Goal: Task Accomplishment & Management: Manage account settings

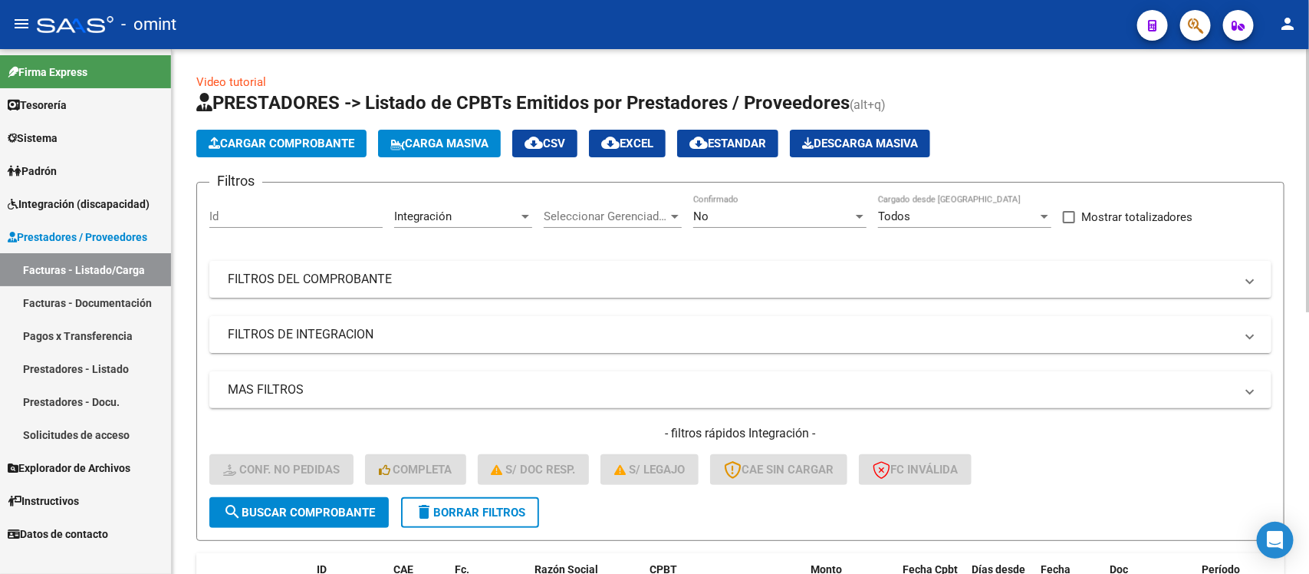
scroll to position [46, 0]
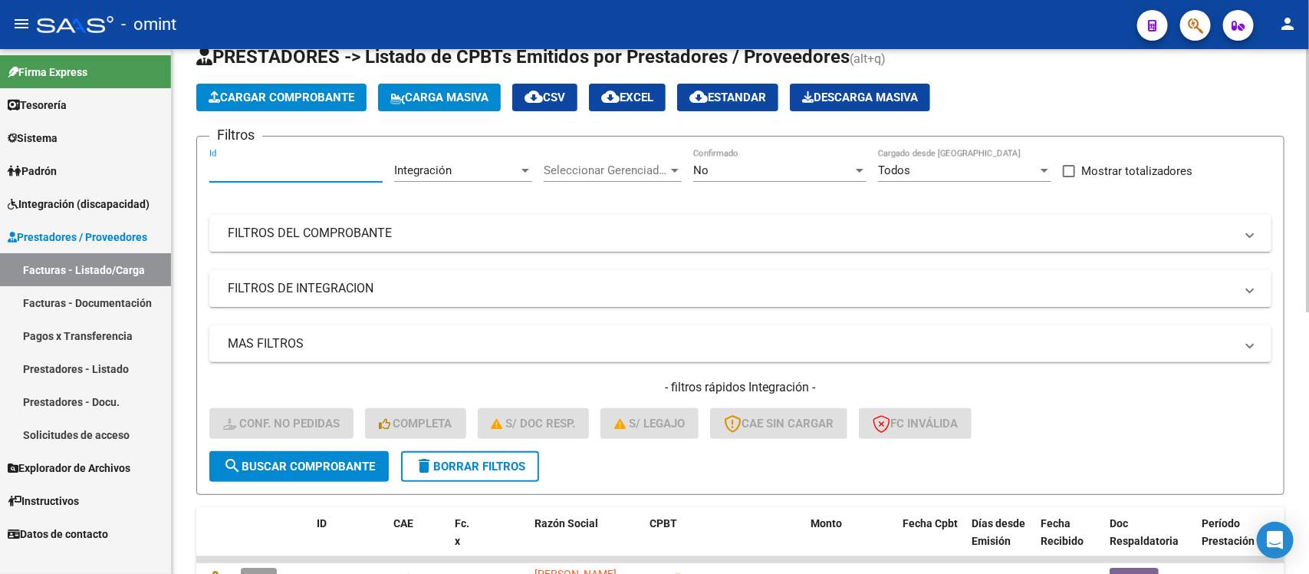
click at [307, 166] on input "Id" at bounding box center [295, 170] width 173 height 14
paste input "16997"
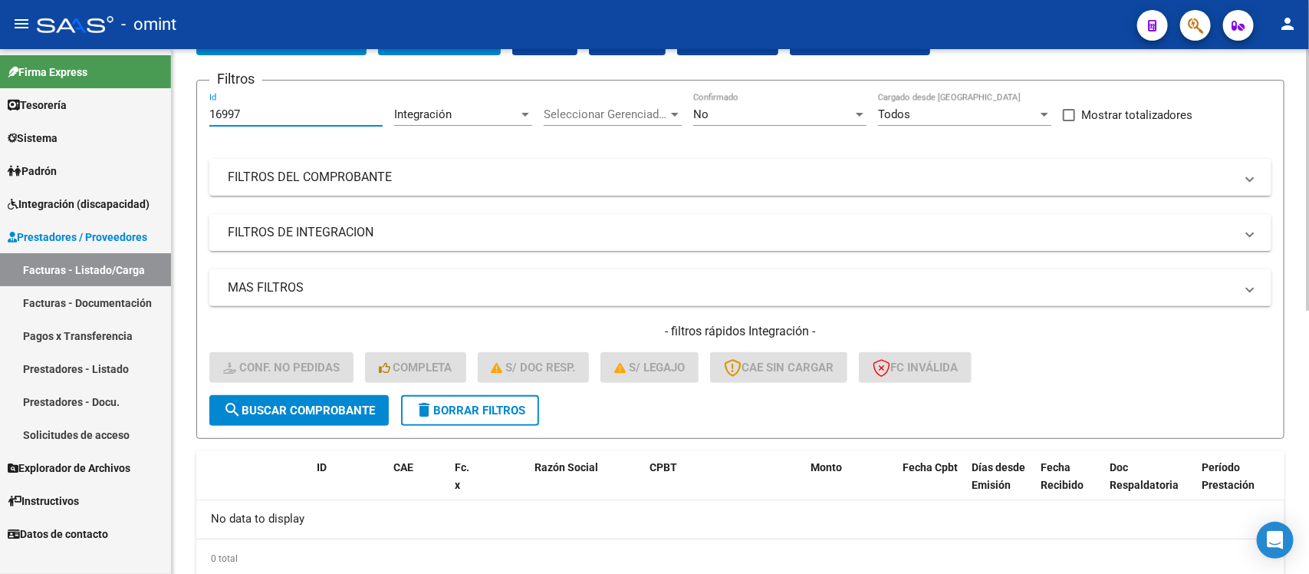
scroll to position [151, 0]
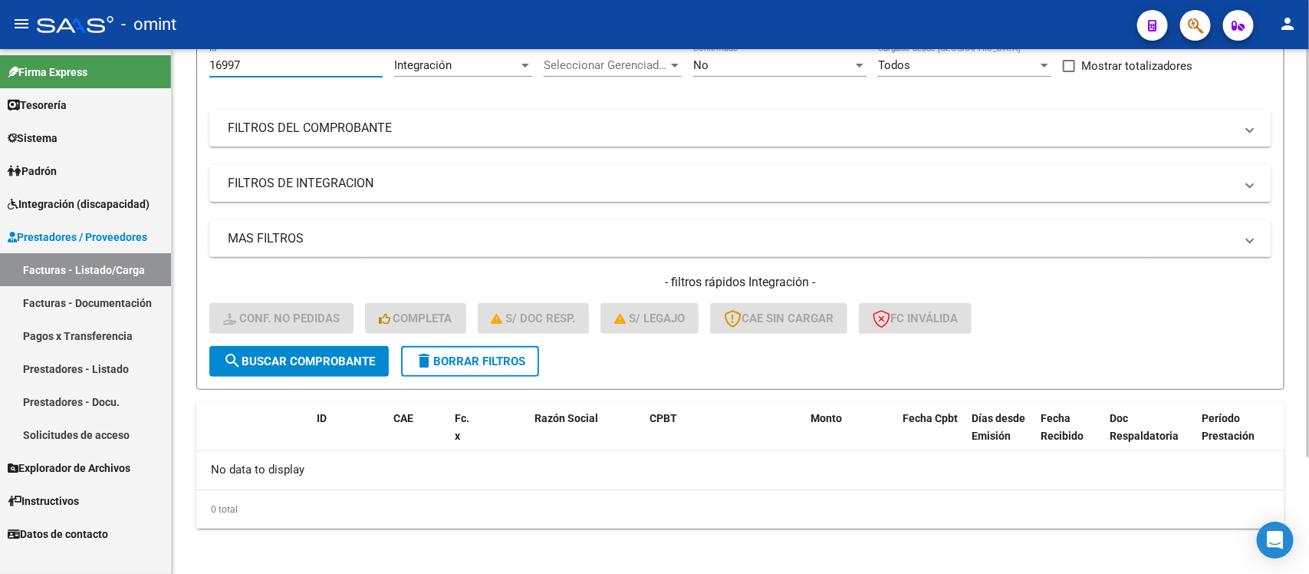
type input "16997"
click at [483, 358] on span "delete Borrar Filtros" at bounding box center [470, 361] width 110 height 14
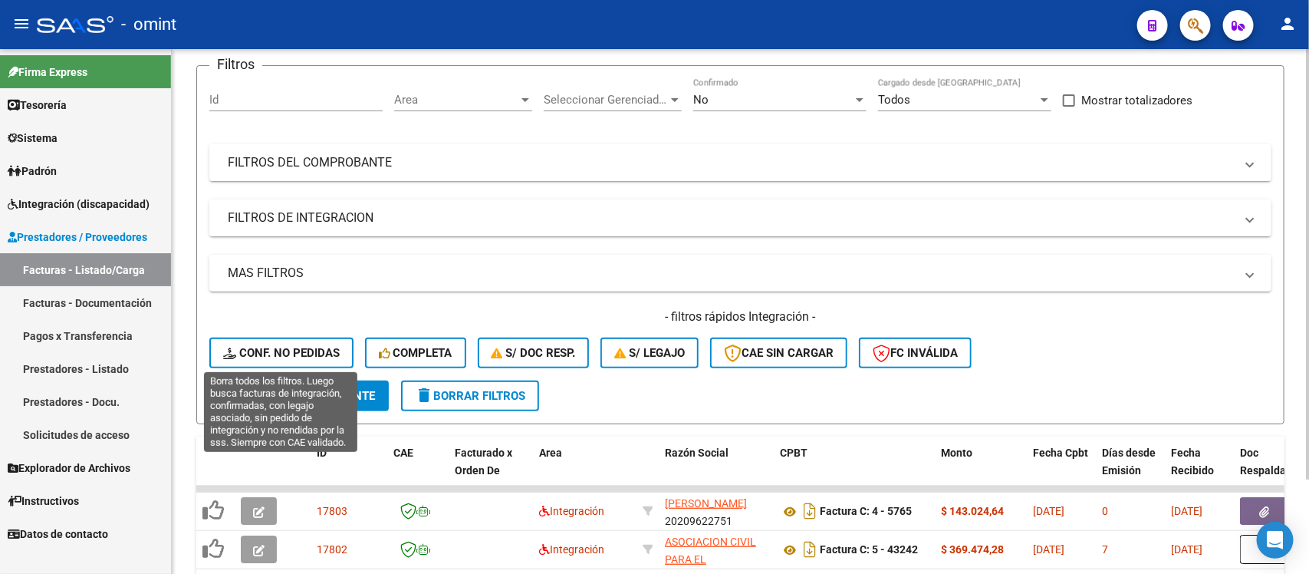
click at [347, 389] on span "search Buscar Comprobante" at bounding box center [299, 396] width 152 height 14
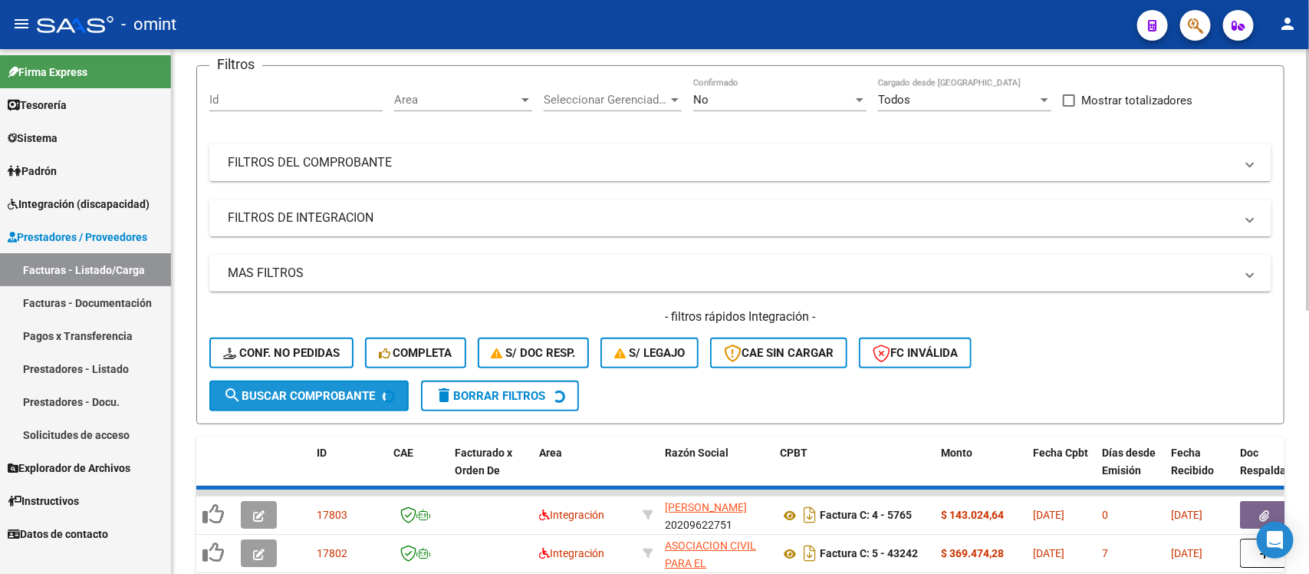
scroll to position [151, 0]
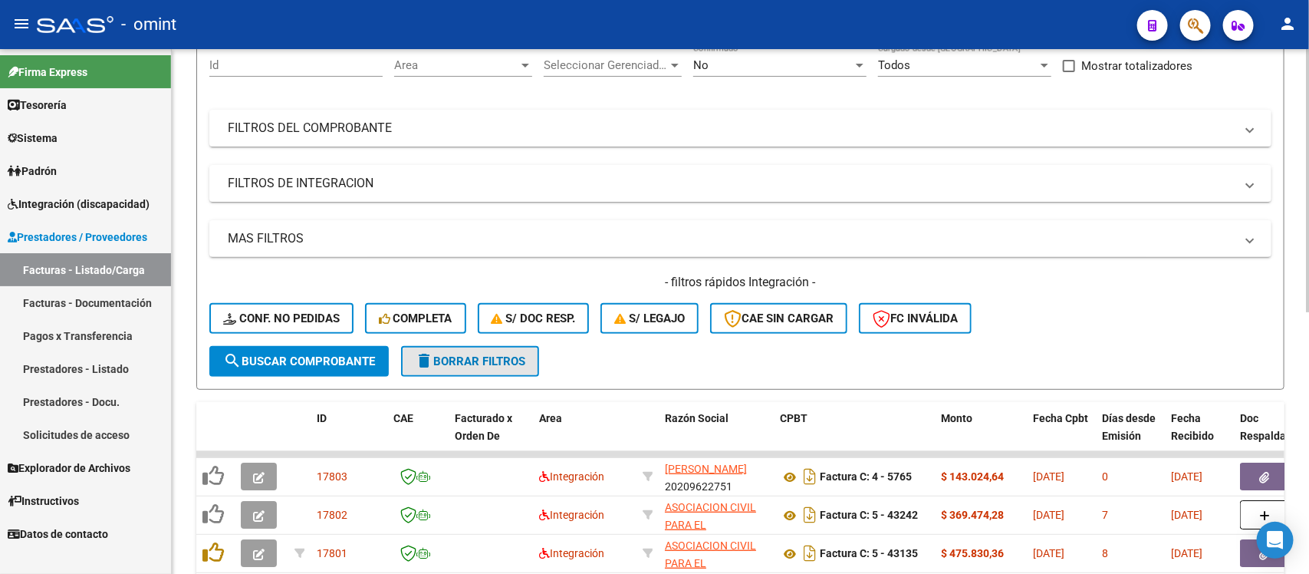
click at [516, 368] on button "delete Borrar Filtros" at bounding box center [470, 361] width 138 height 31
click at [267, 69] on input "Id" at bounding box center [295, 65] width 173 height 14
paste input "16997"
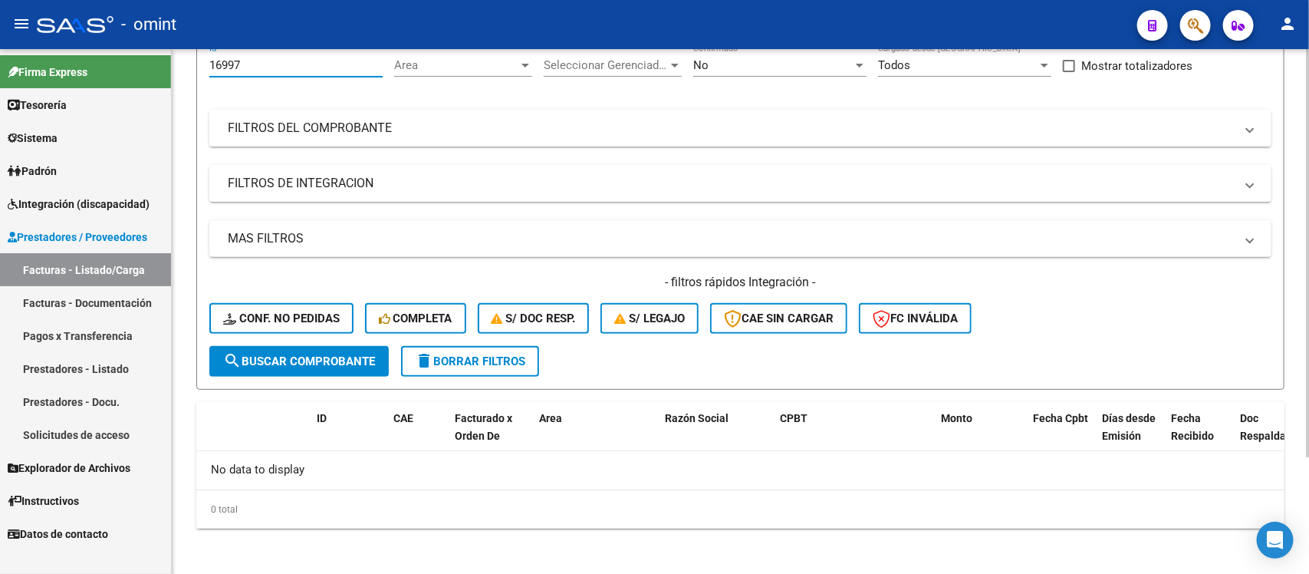
type input "16997"
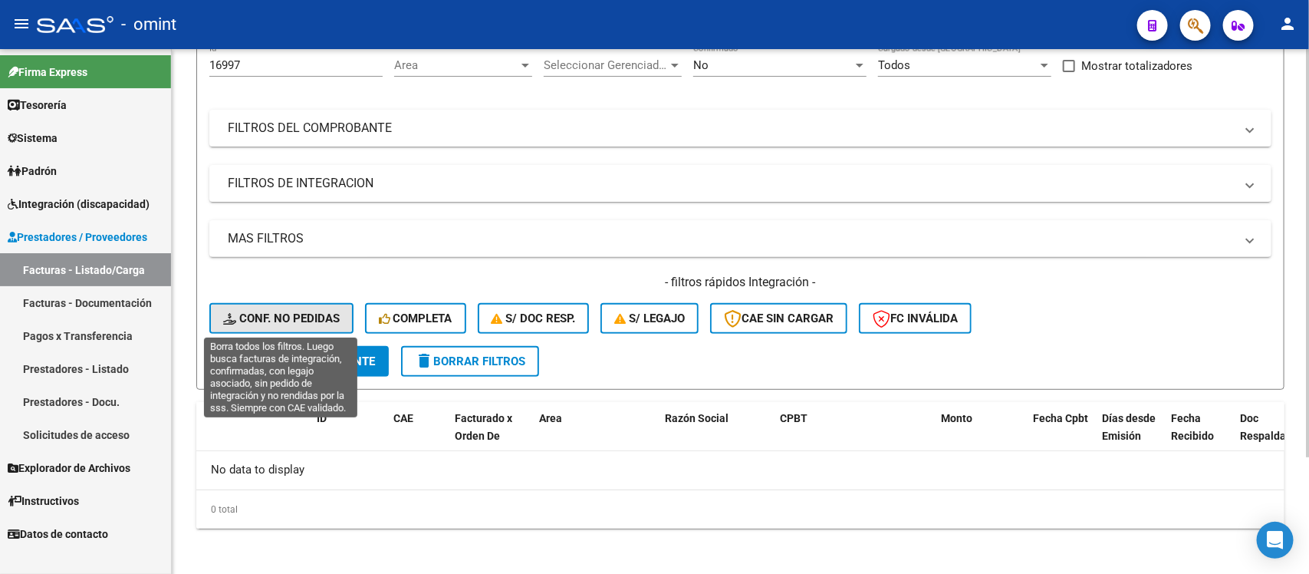
click at [315, 323] on button "Conf. no pedidas" at bounding box center [281, 318] width 144 height 31
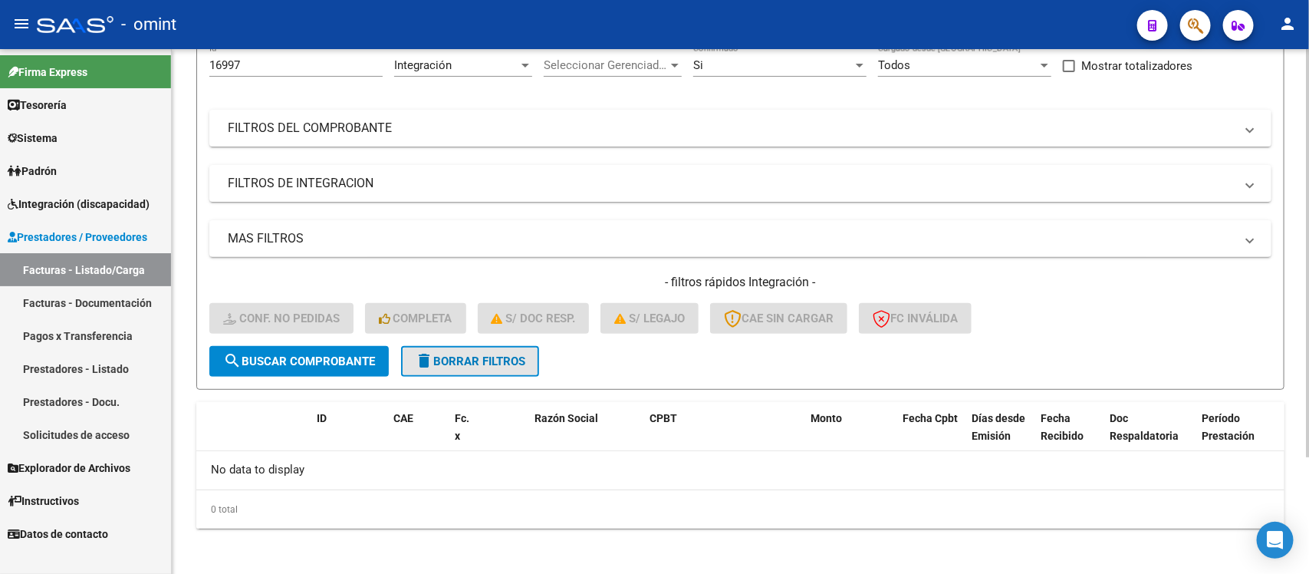
click at [442, 366] on button "delete Borrar Filtros" at bounding box center [470, 361] width 138 height 31
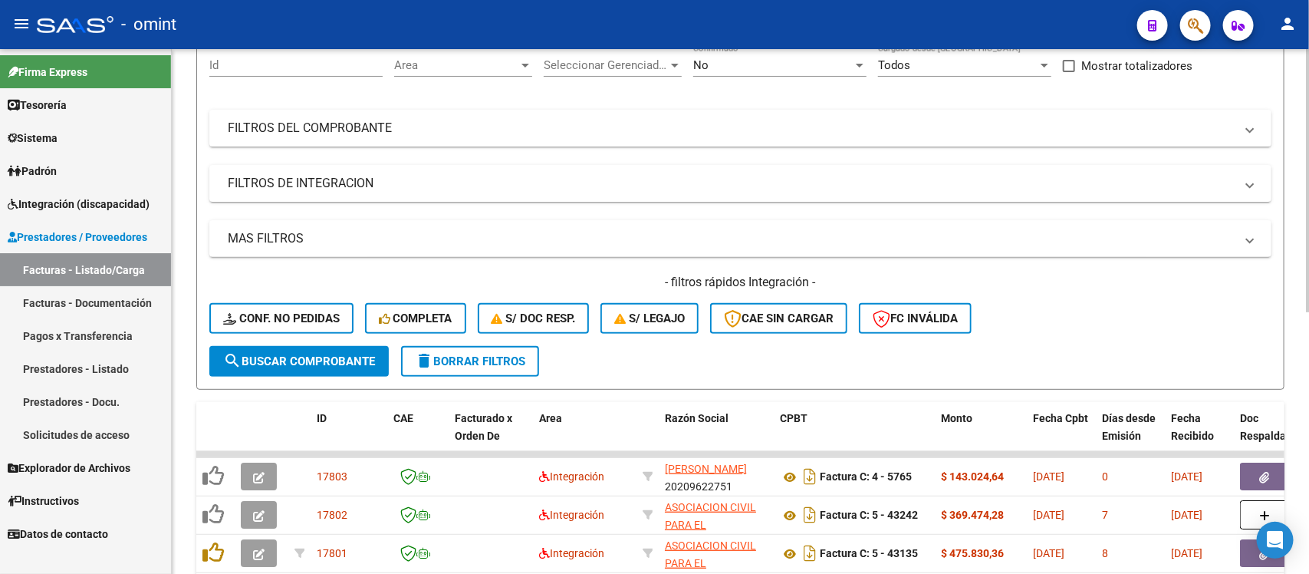
click at [492, 364] on span "delete Borrar Filtros" at bounding box center [470, 361] width 110 height 14
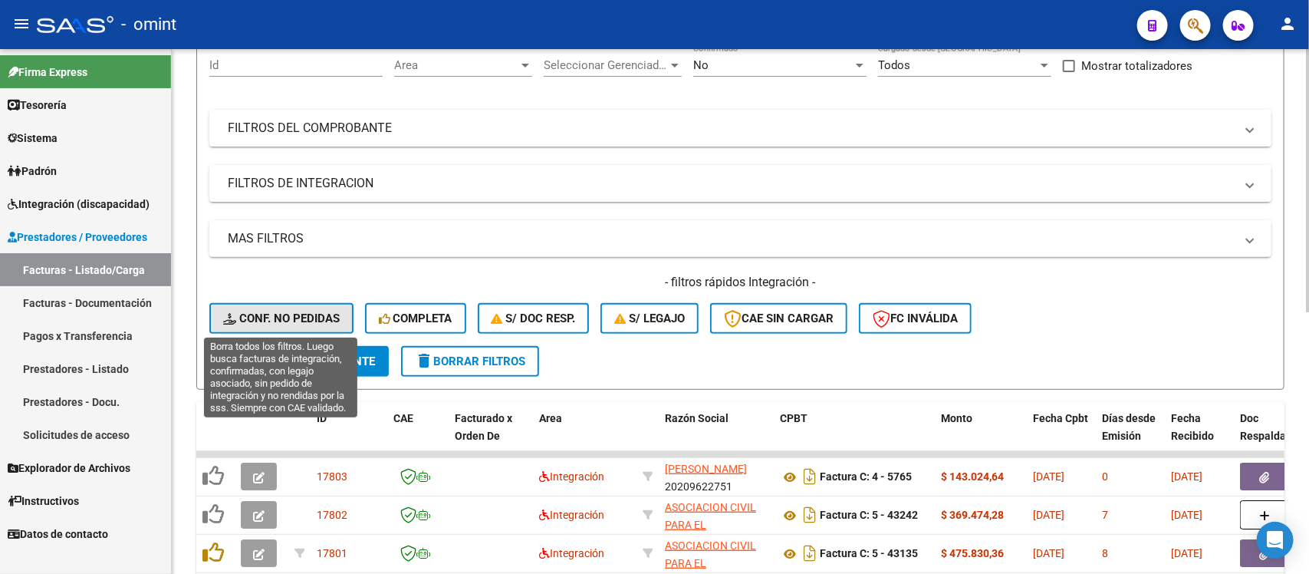
click at [330, 307] on button "Conf. no pedidas" at bounding box center [281, 318] width 144 height 31
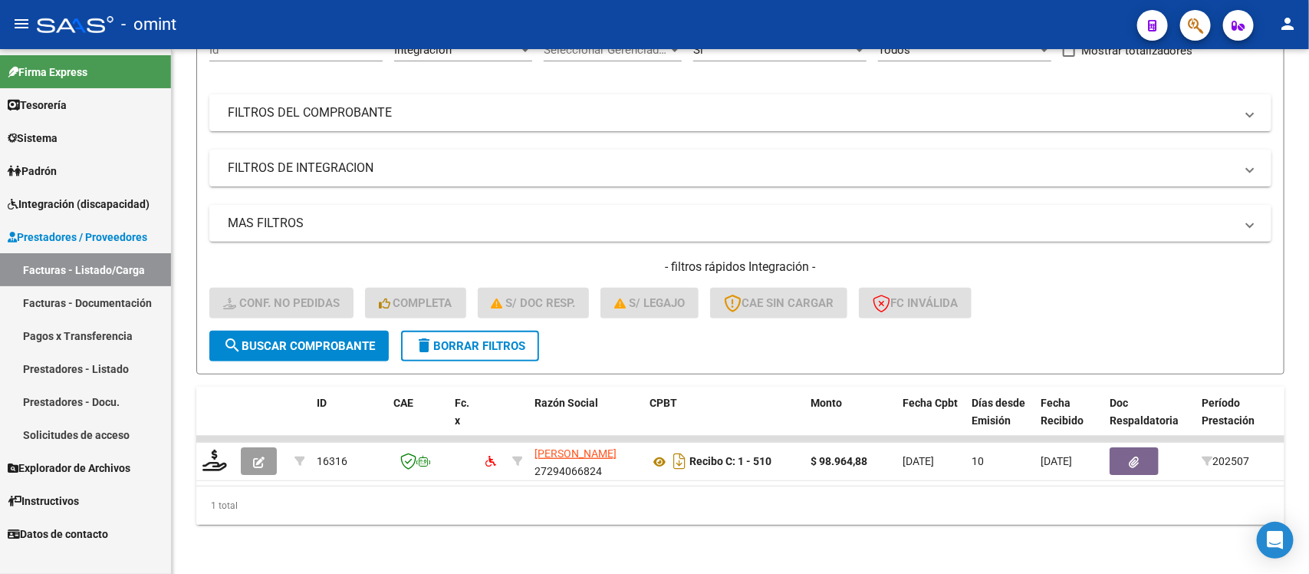
scroll to position [180, 0]
click at [485, 339] on span "delete Borrar Filtros" at bounding box center [470, 346] width 110 height 14
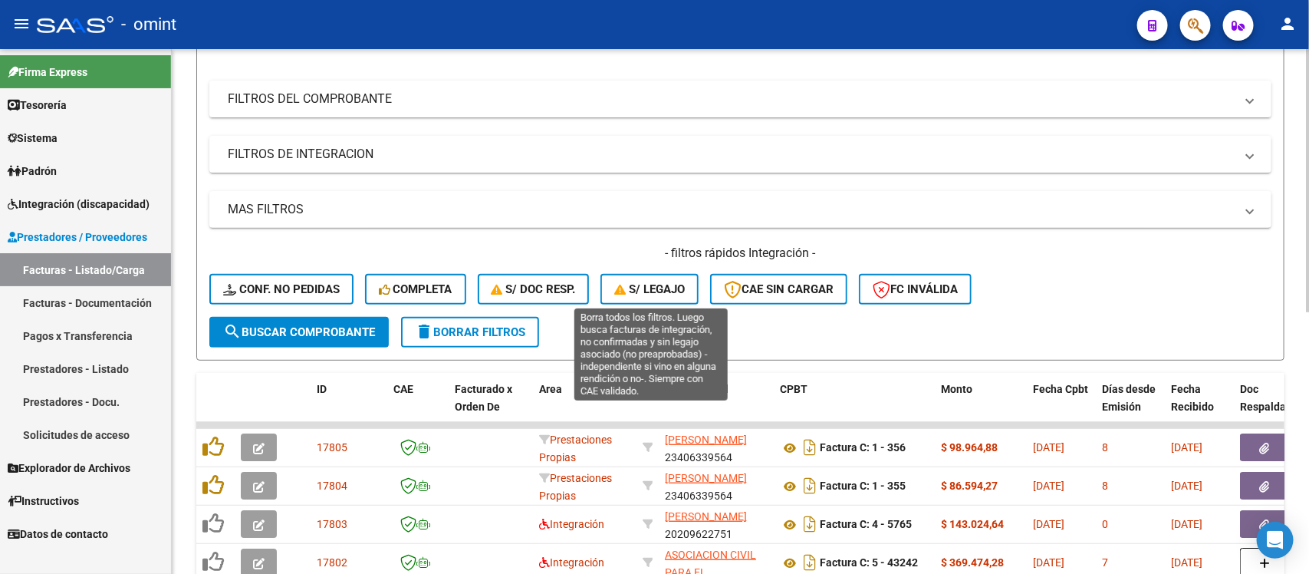
click at [653, 284] on span "S/ legajo" at bounding box center [649, 289] width 71 height 14
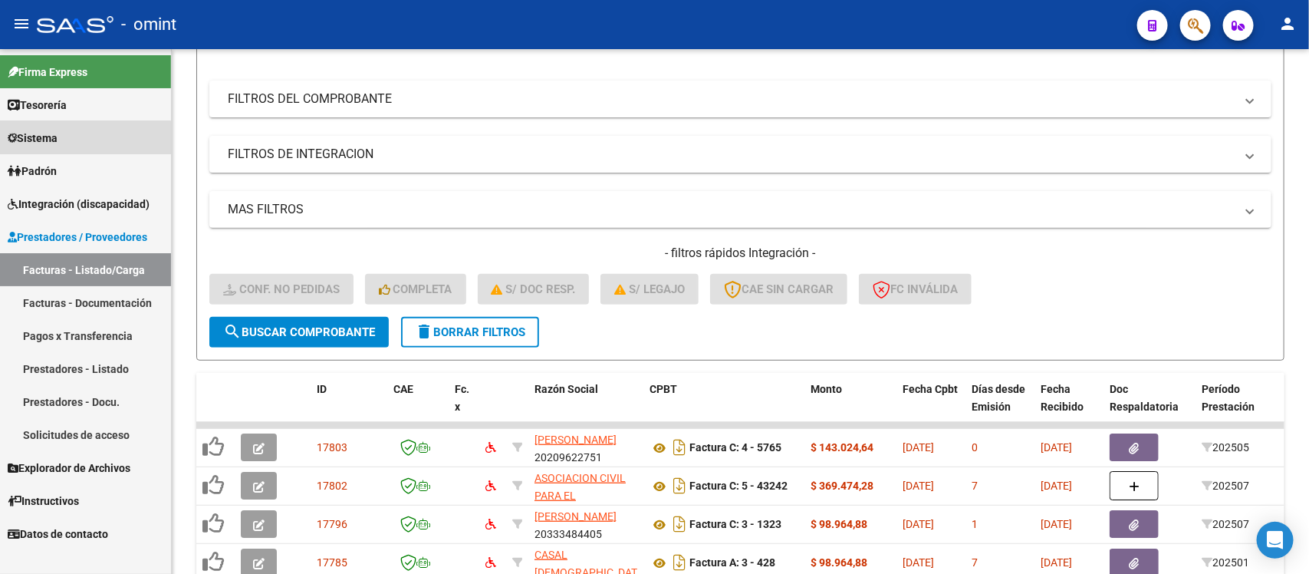
click at [71, 146] on link "Sistema" at bounding box center [85, 137] width 171 height 33
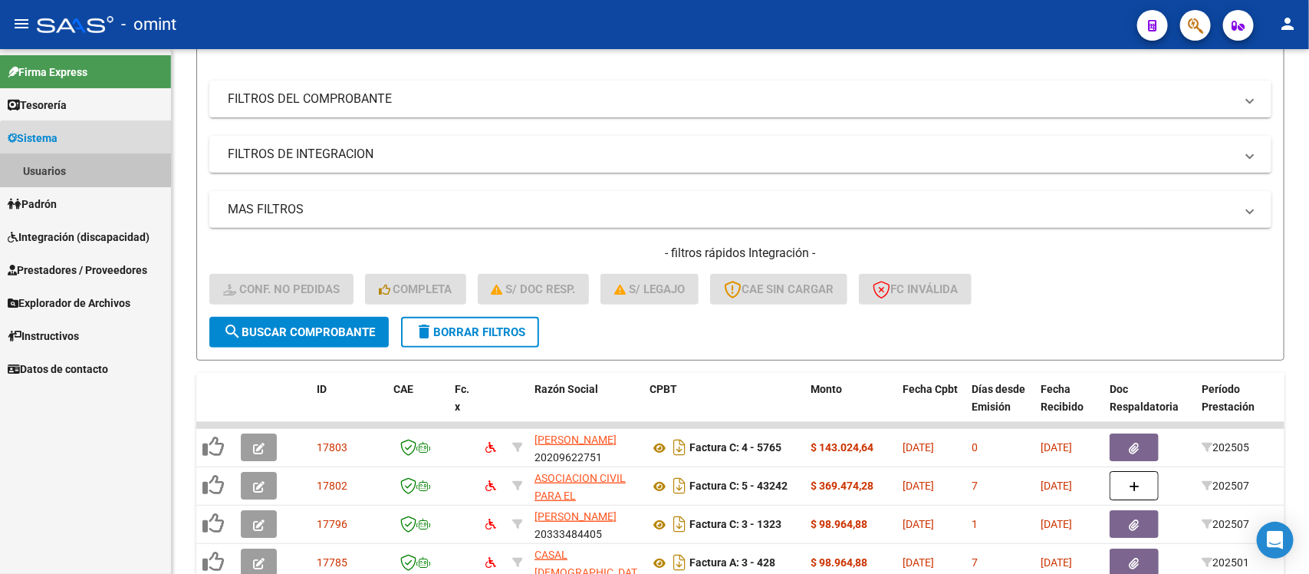
click at [89, 171] on link "Usuarios" at bounding box center [85, 170] width 171 height 33
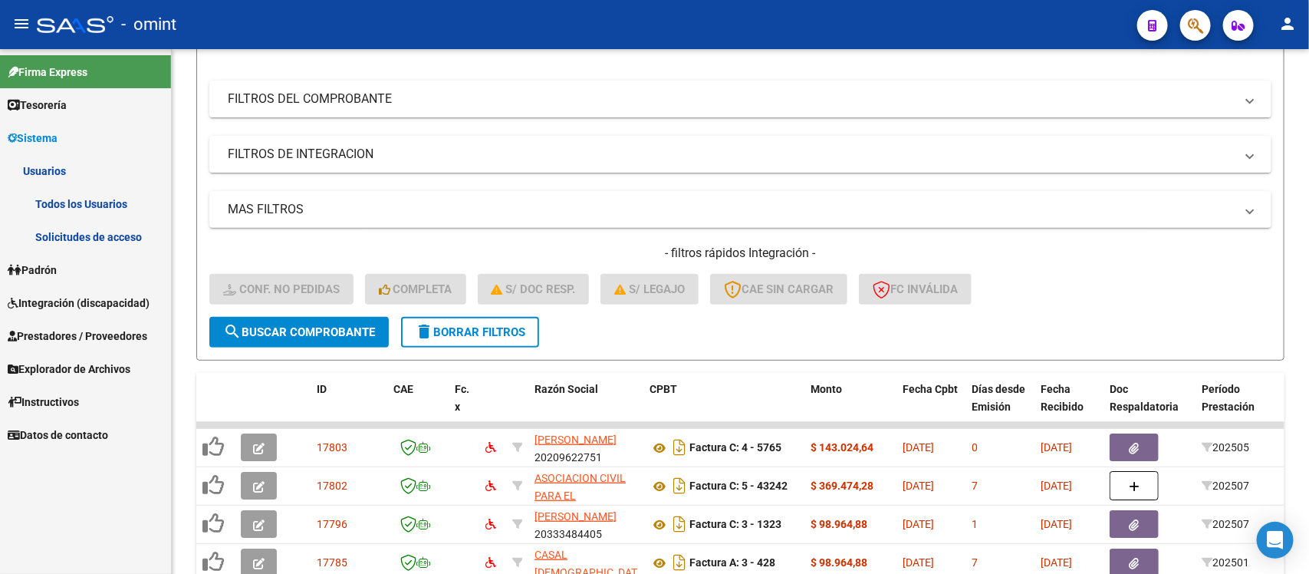
click at [100, 228] on link "Solicitudes de acceso" at bounding box center [85, 236] width 171 height 33
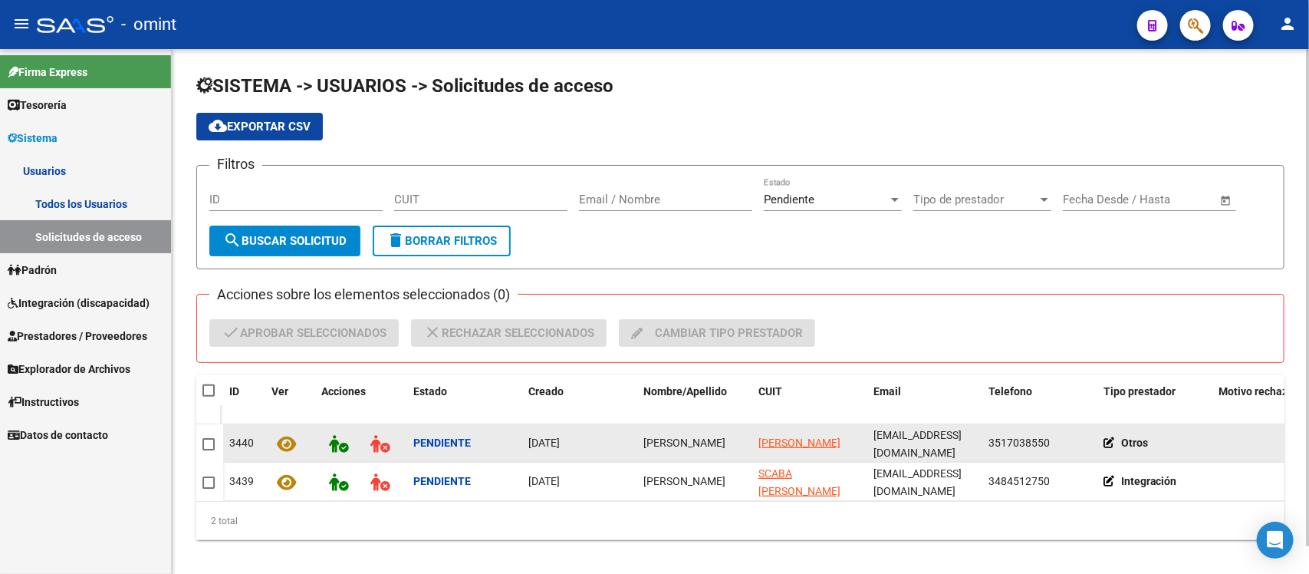
click at [666, 439] on span "[PERSON_NAME]" at bounding box center [684, 442] width 82 height 12
copy span "[PERSON_NAME]"
click at [209, 442] on span at bounding box center [208, 444] width 12 height 12
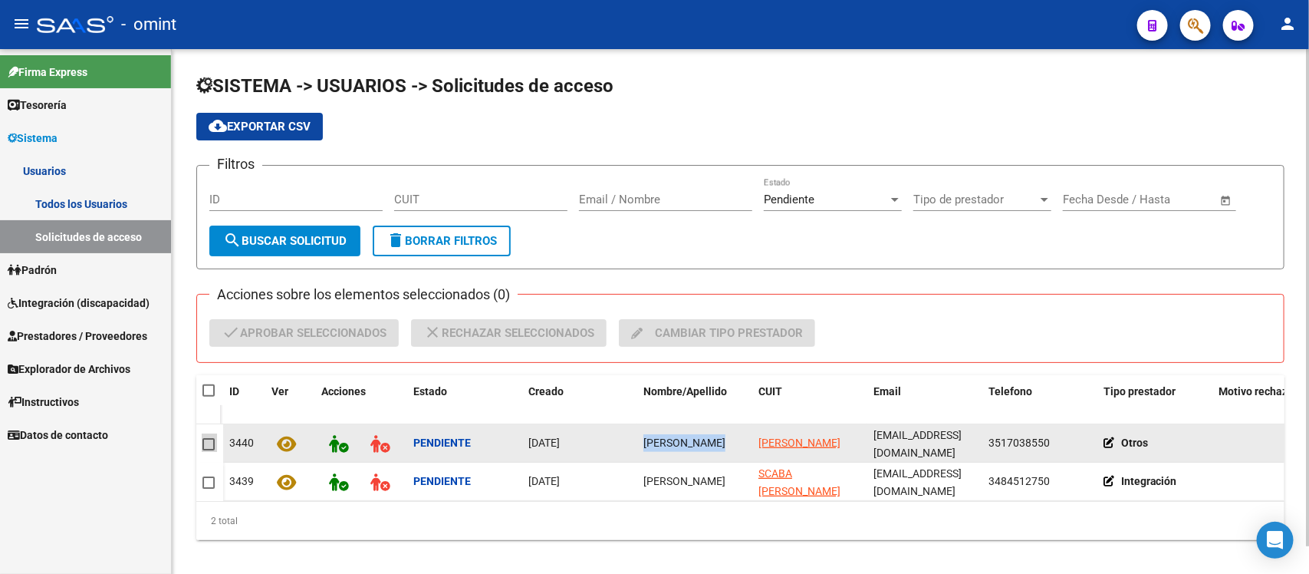
click at [209, 450] on input "checkbox" at bounding box center [208, 450] width 1 height 1
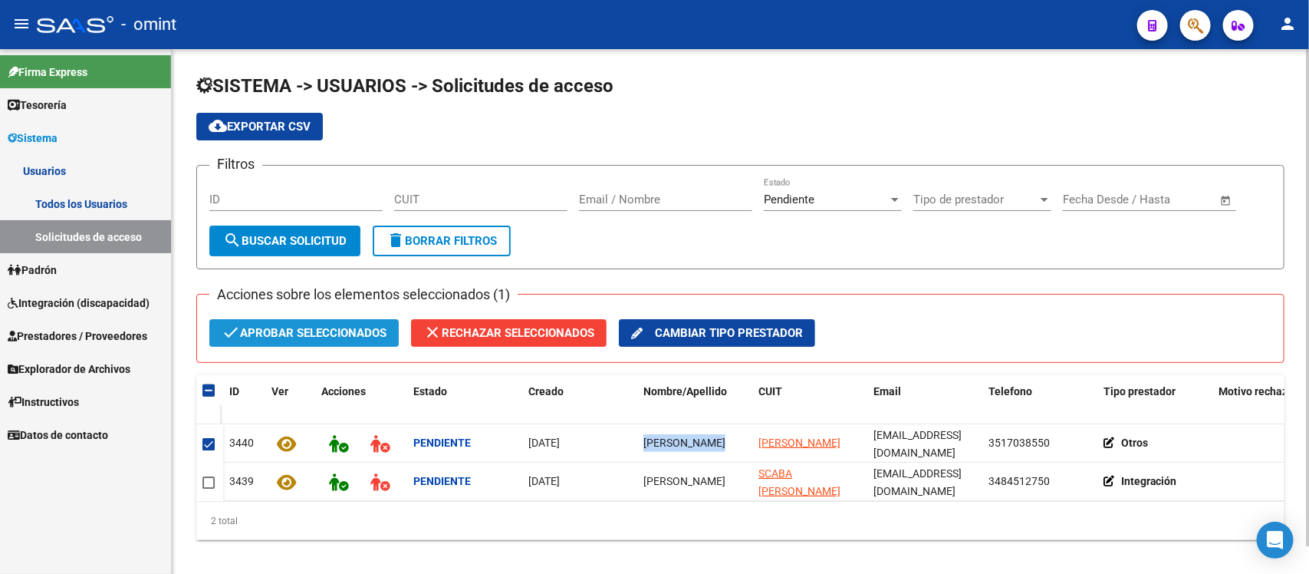
click at [303, 327] on span "check Aprobar seleccionados" at bounding box center [304, 333] width 165 height 28
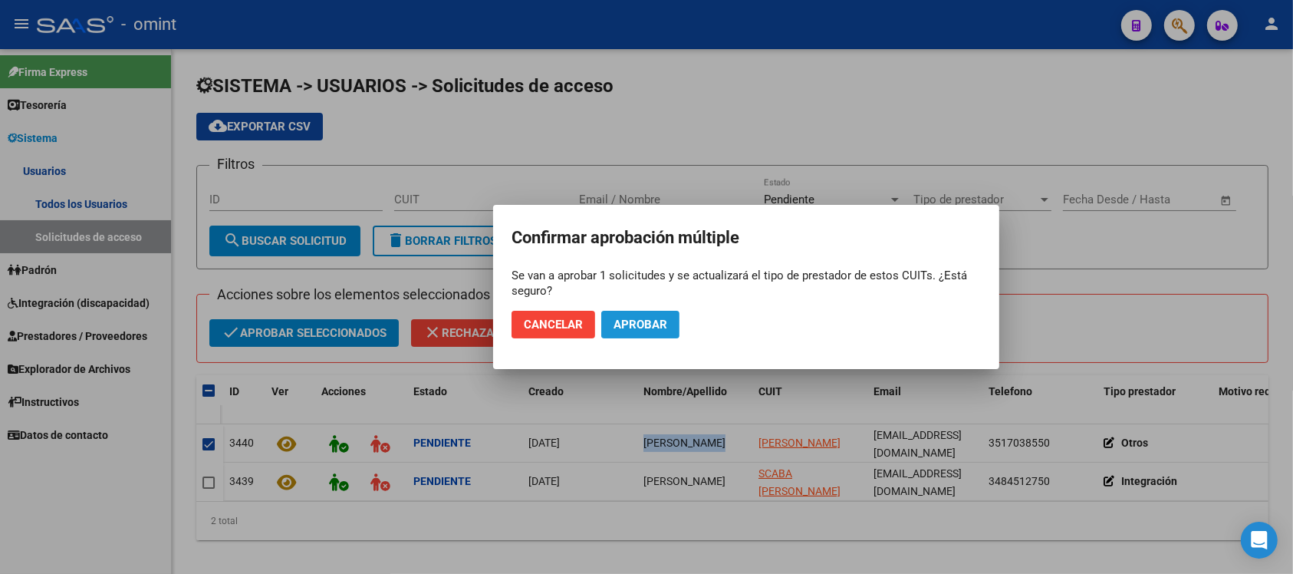
click at [658, 313] on button "Aprobar" at bounding box center [640, 325] width 78 height 28
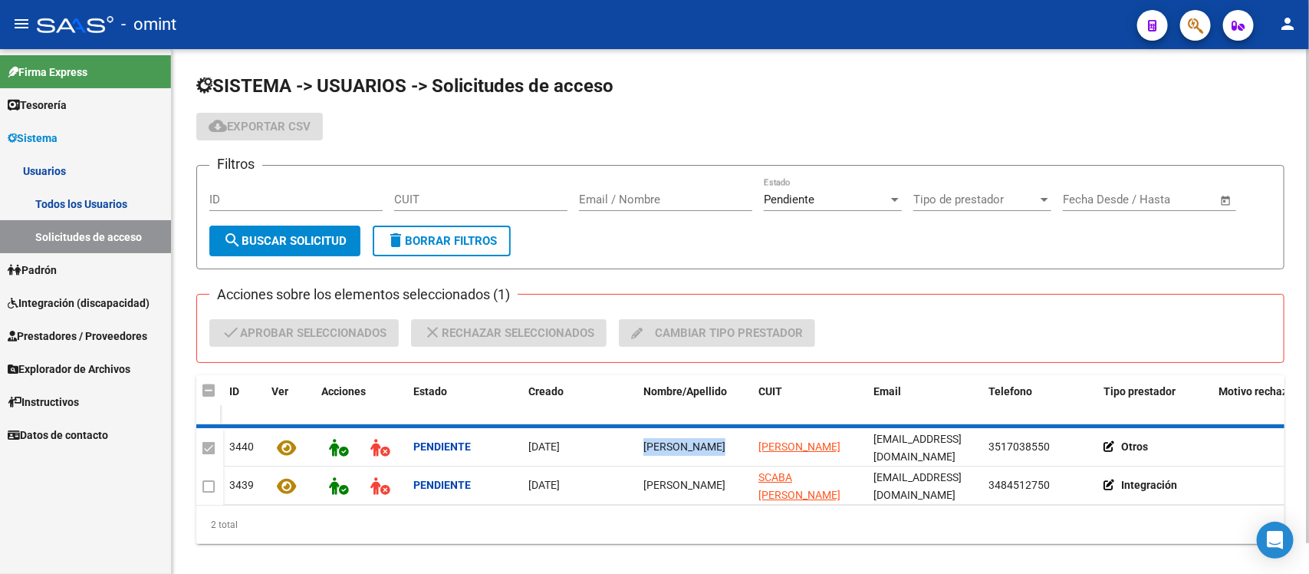
checkbox input "false"
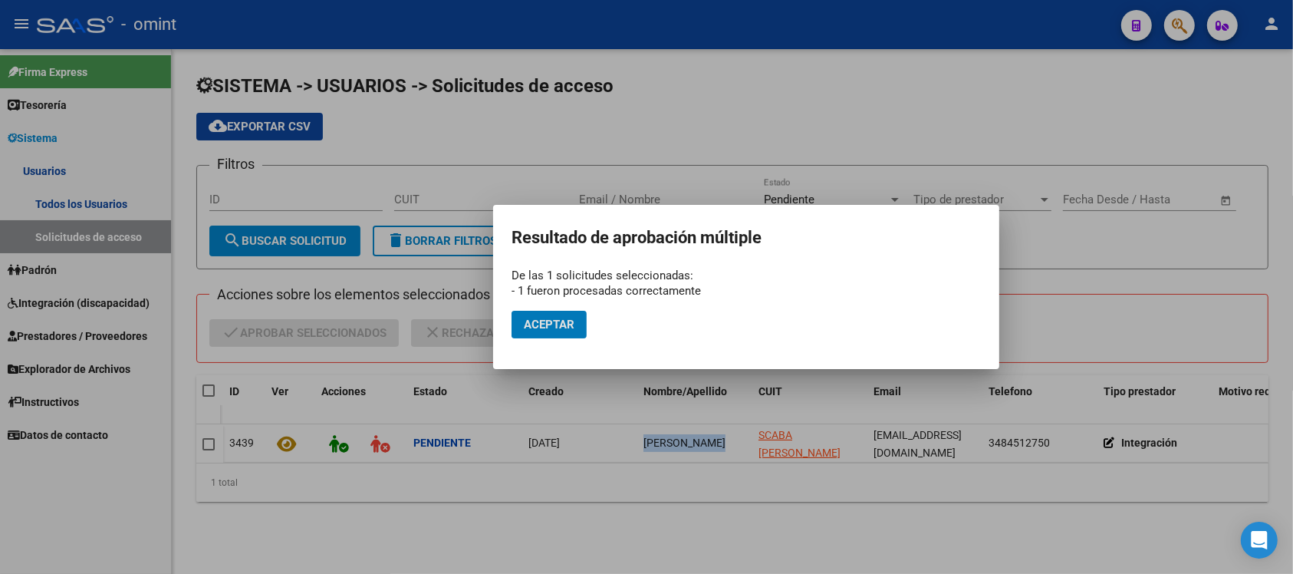
click at [525, 323] on span "Aceptar" at bounding box center [549, 324] width 51 height 14
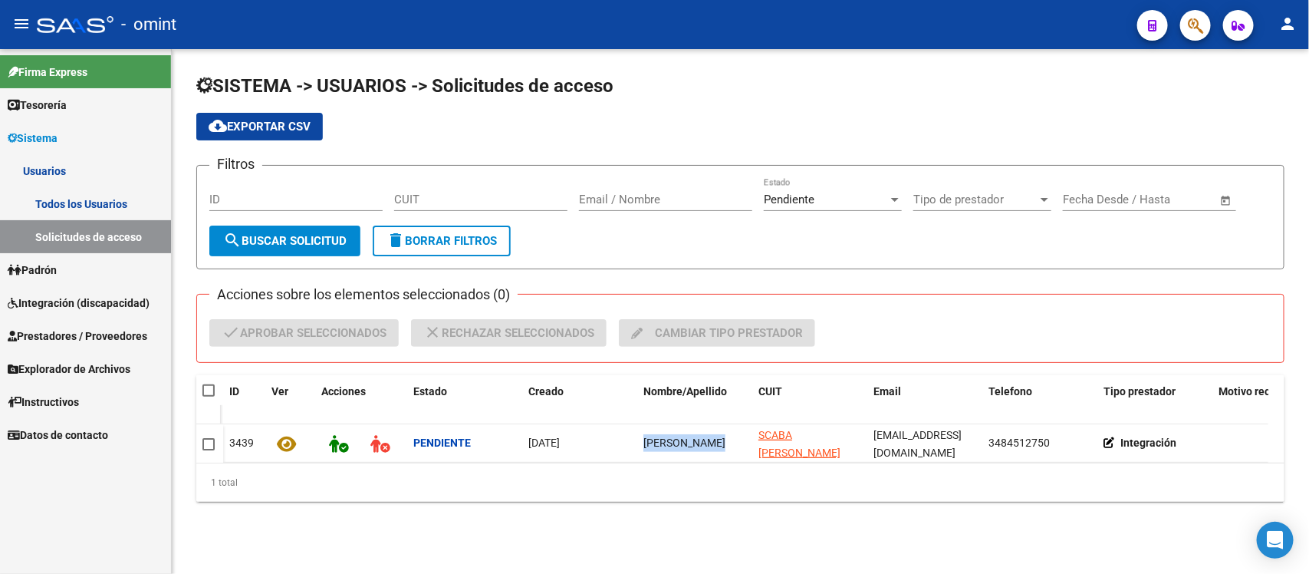
click at [77, 201] on link "Todos los Usuarios" at bounding box center [85, 203] width 171 height 33
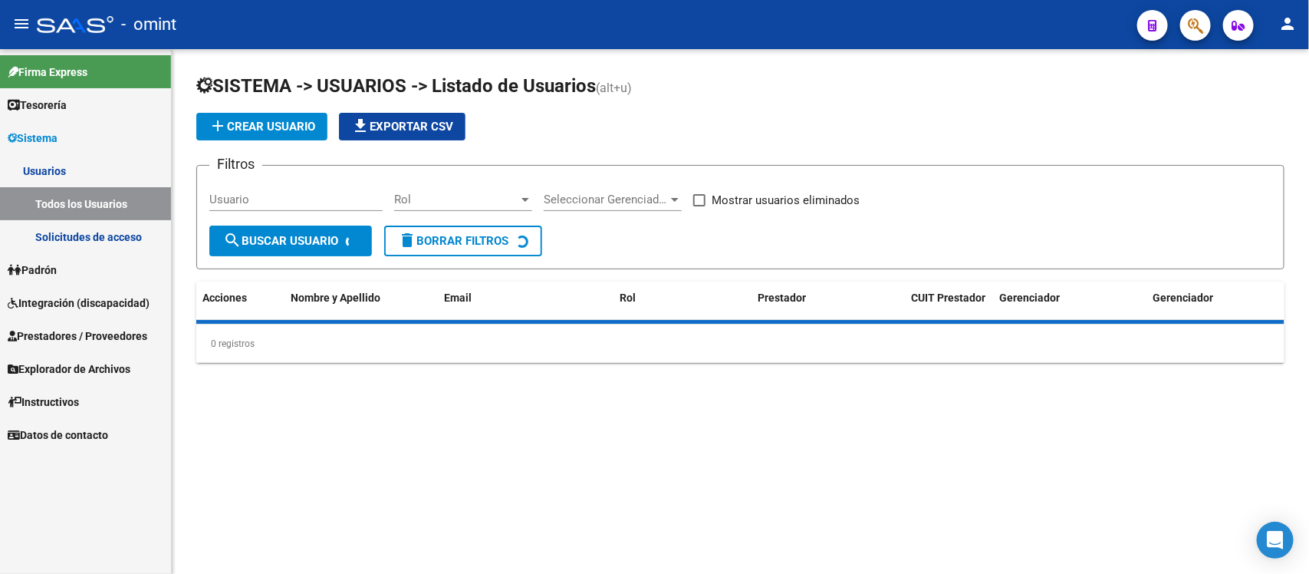
click at [265, 204] on input "Usuario" at bounding box center [295, 199] width 173 height 14
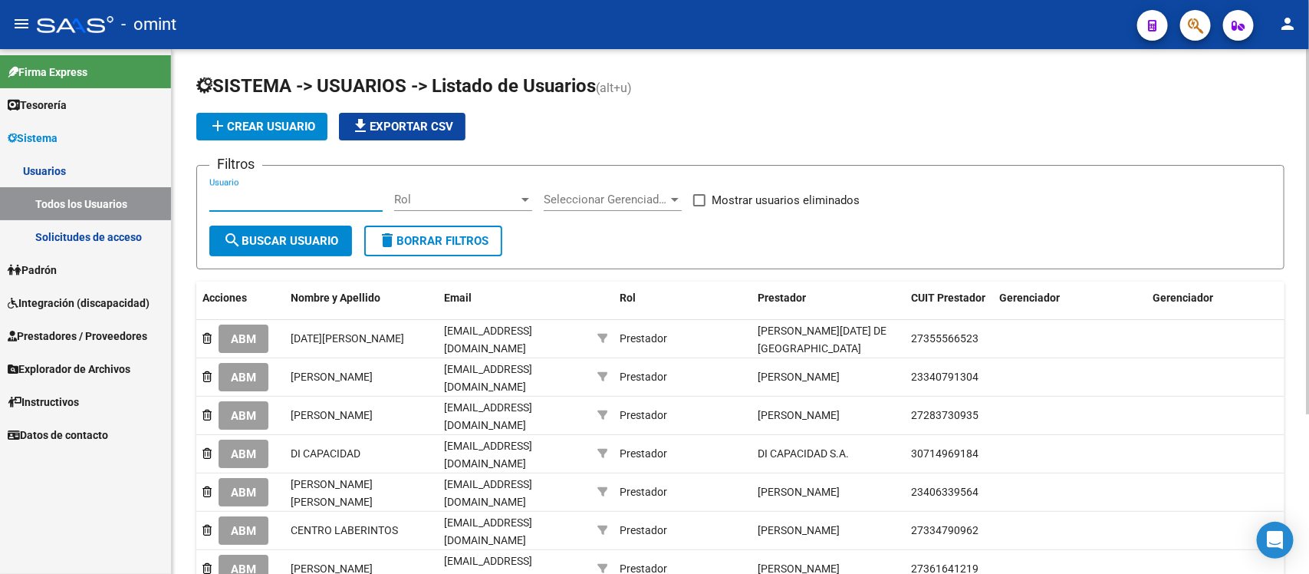
paste input "[PERSON_NAME]"
type input "[PERSON_NAME]"
click at [307, 245] on span "search Buscar Usuario" at bounding box center [280, 241] width 115 height 14
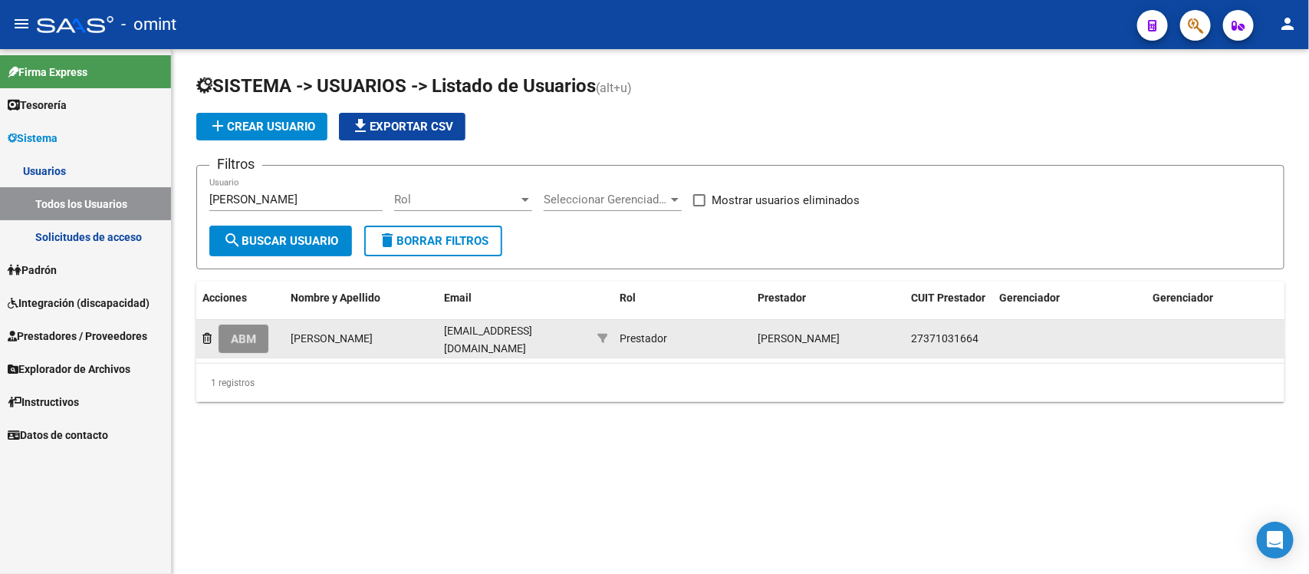
click at [248, 332] on span "ABM" at bounding box center [243, 339] width 25 height 14
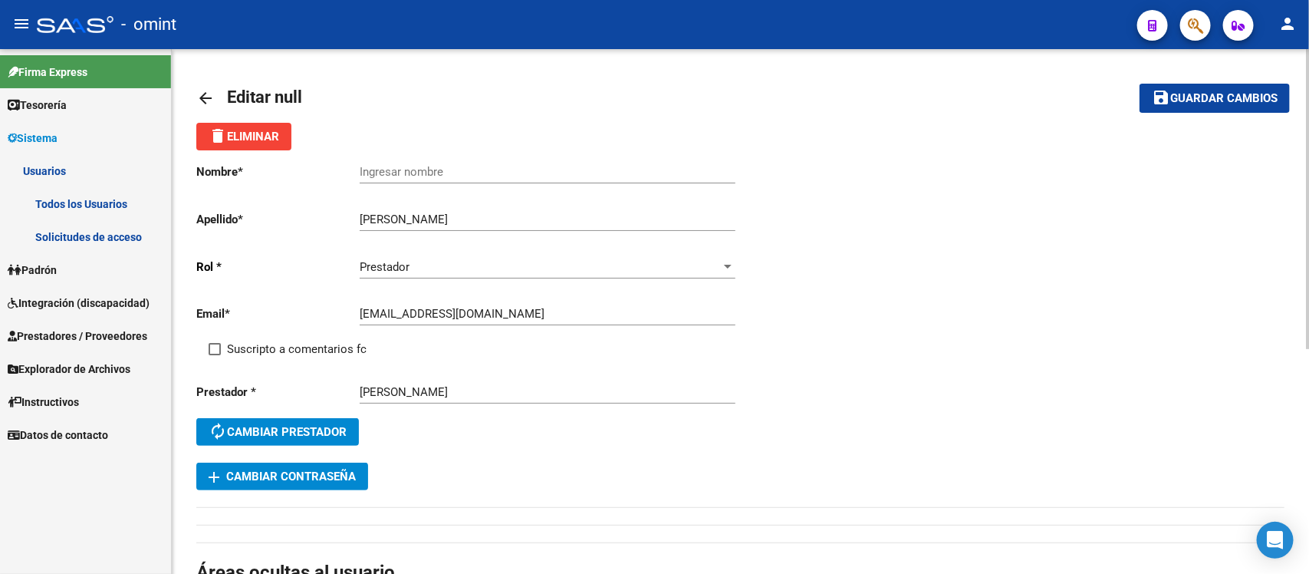
click at [478, 166] on input "Ingresar nombre" at bounding box center [548, 172] width 376 height 14
paste input "[PERSON_NAME]"
type input "[PERSON_NAME]"
drag, startPoint x: 297, startPoint y: 342, endPoint x: 307, endPoint y: 339, distance: 10.4
click at [297, 341] on span "Suscripto a comentarios fc" at bounding box center [297, 349] width 140 height 18
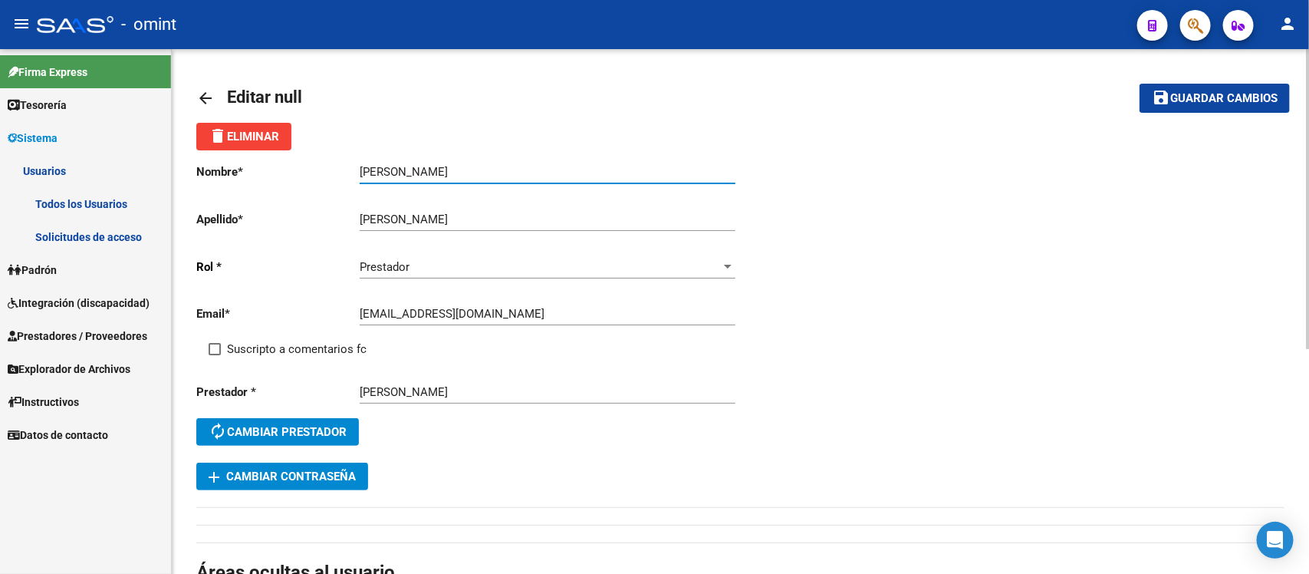
click at [215, 355] on input "Suscripto a comentarios fc" at bounding box center [214, 355] width 1 height 1
checkbox input "true"
click at [1186, 97] on span "Guardar cambios" at bounding box center [1223, 99] width 107 height 14
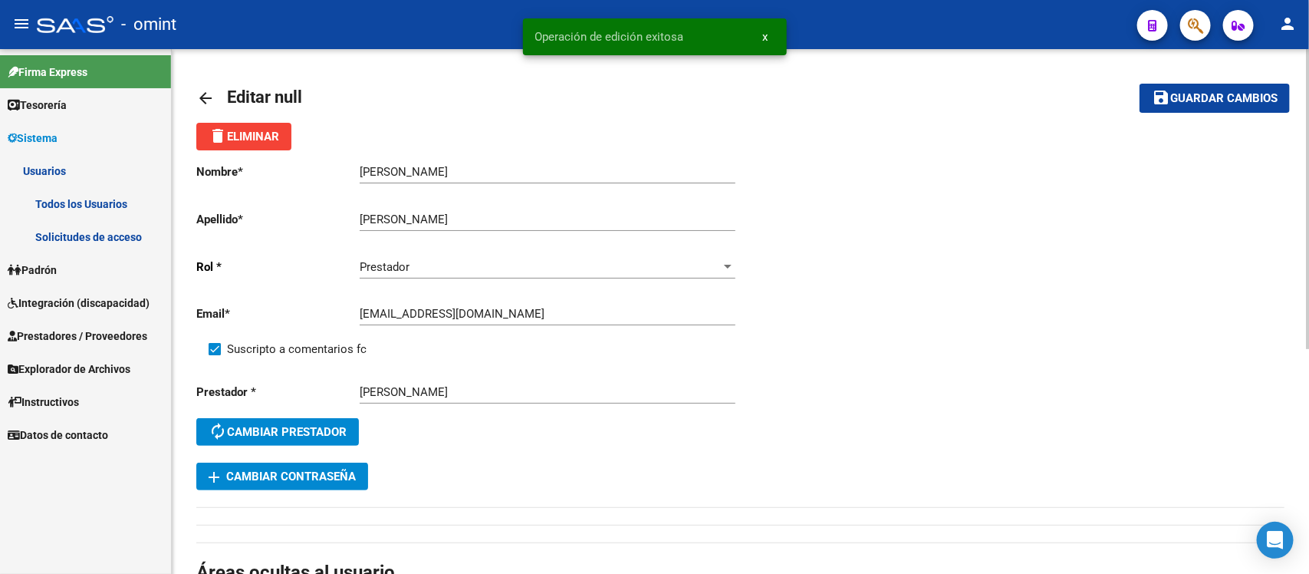
click at [201, 100] on mat-icon "arrow_back" at bounding box center [205, 98] width 18 height 18
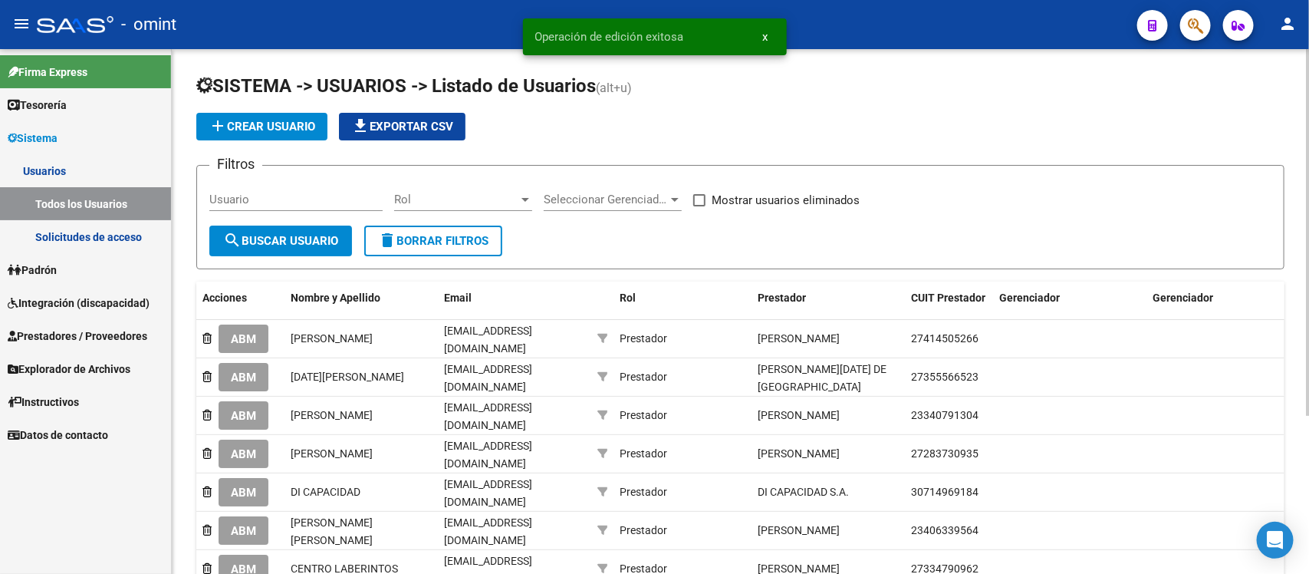
click at [119, 242] on link "Solicitudes de acceso" at bounding box center [85, 236] width 171 height 33
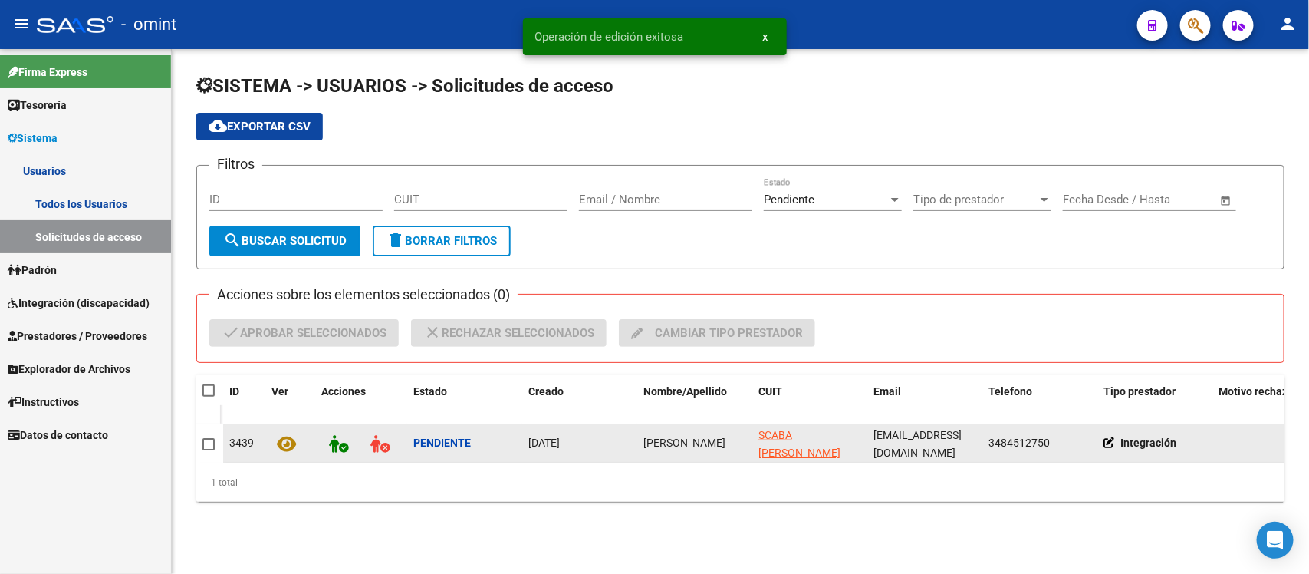
click at [658, 445] on span "[PERSON_NAME]" at bounding box center [684, 442] width 82 height 12
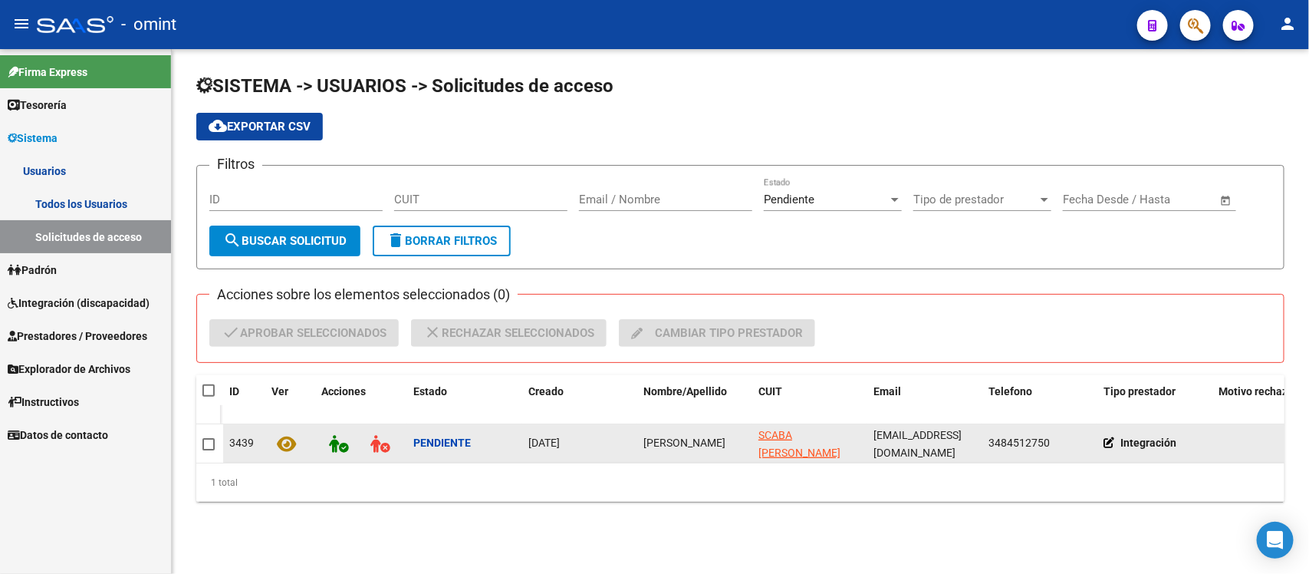
copy span "[PERSON_NAME]"
click at [199, 439] on datatable-body-cell at bounding box center [209, 443] width 27 height 38
click at [202, 439] on span at bounding box center [208, 444] width 12 height 12
click at [208, 450] on input "checkbox" at bounding box center [208, 450] width 1 height 1
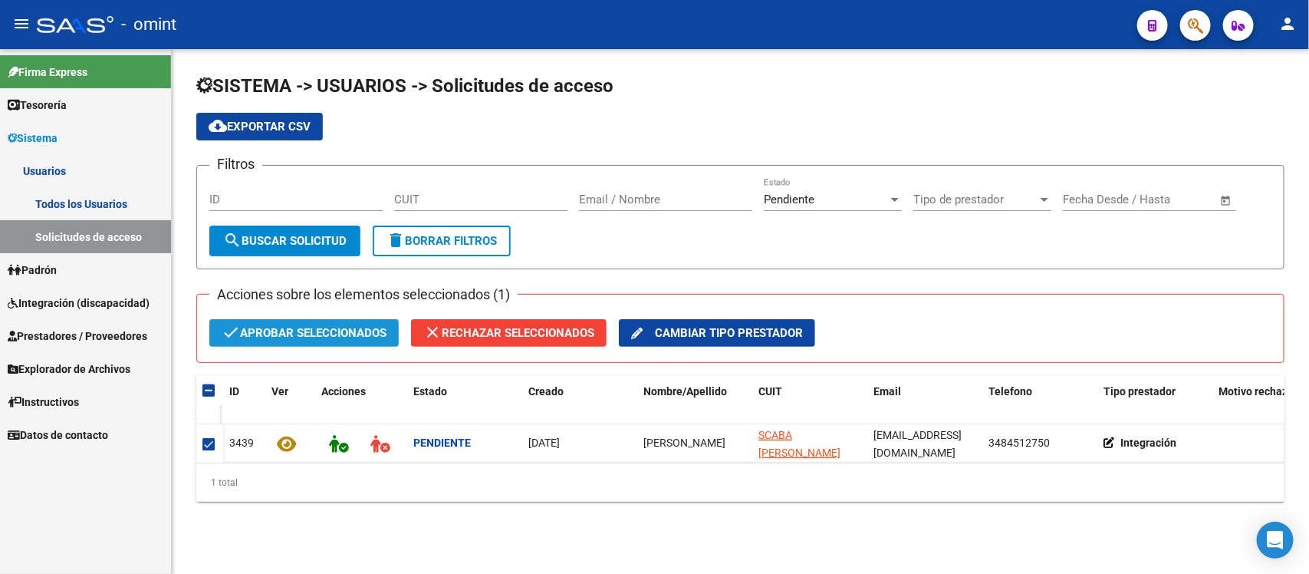
click at [288, 328] on span "check Aprobar seleccionados" at bounding box center [304, 333] width 165 height 28
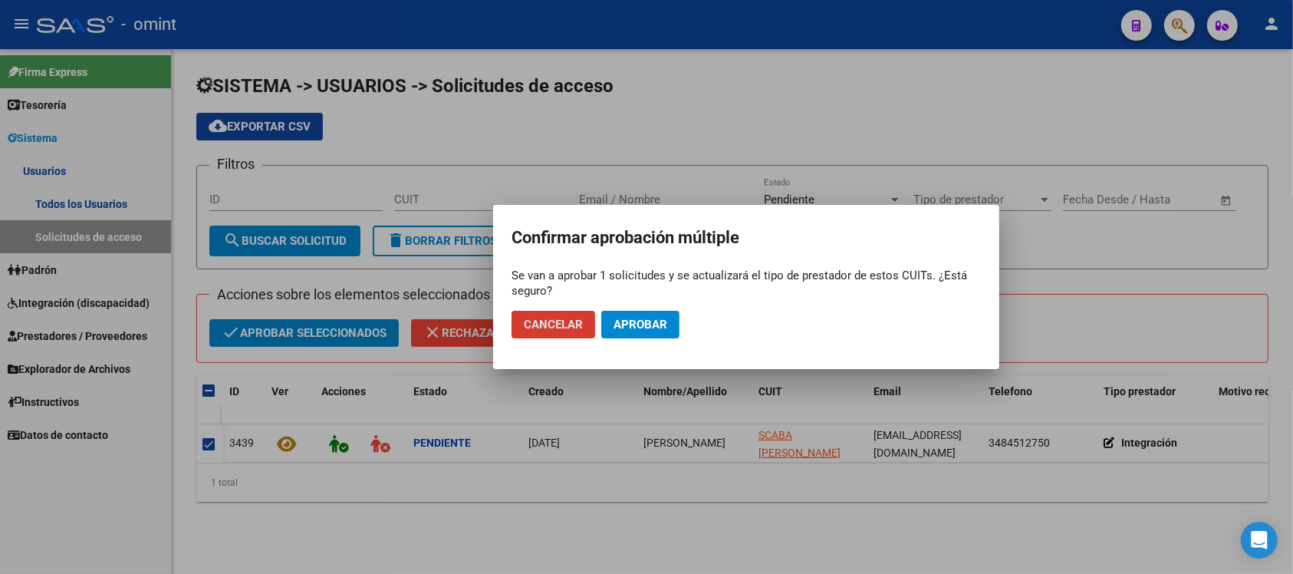
click at [646, 323] on span "Aprobar" at bounding box center [640, 324] width 54 height 14
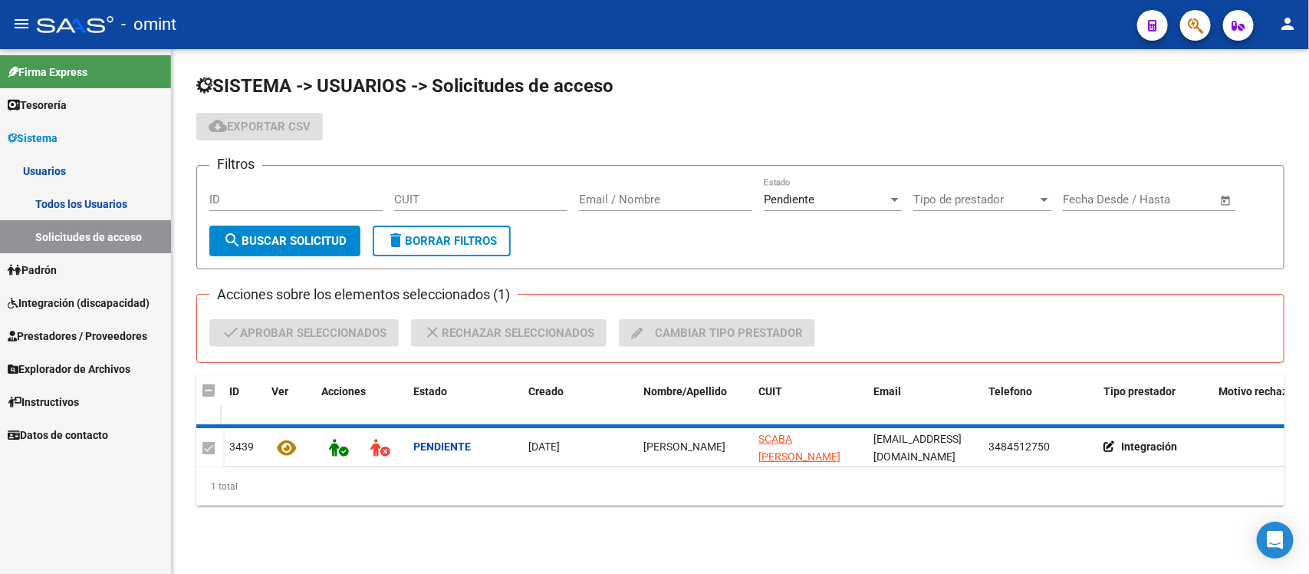
checkbox input "false"
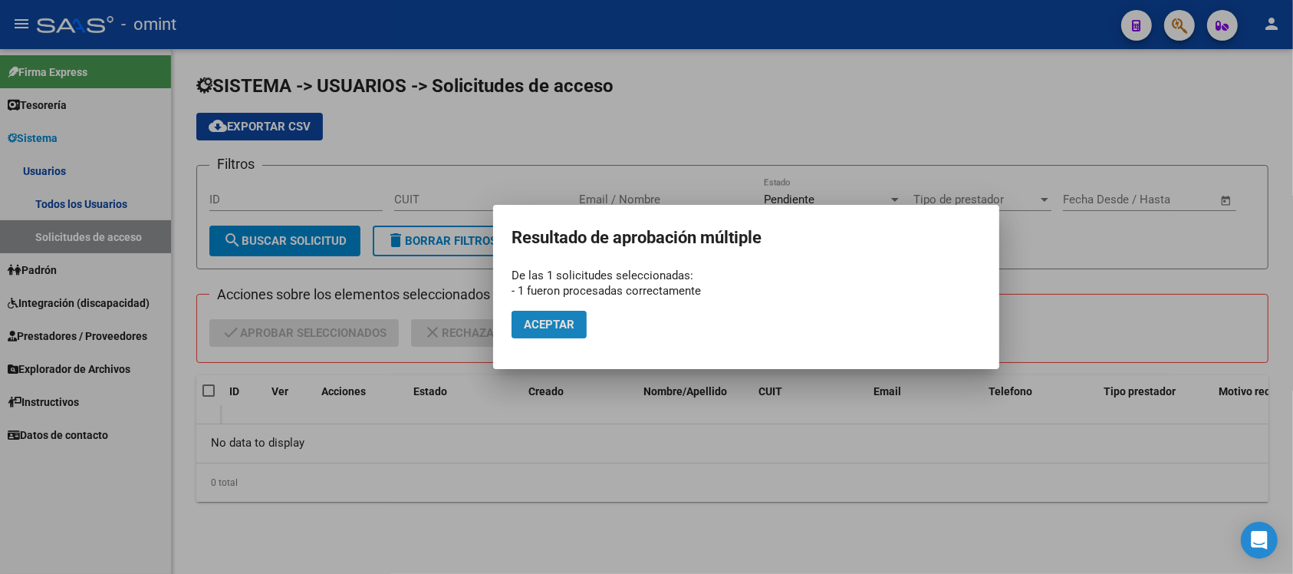
click at [568, 319] on span "Aceptar" at bounding box center [549, 324] width 51 height 14
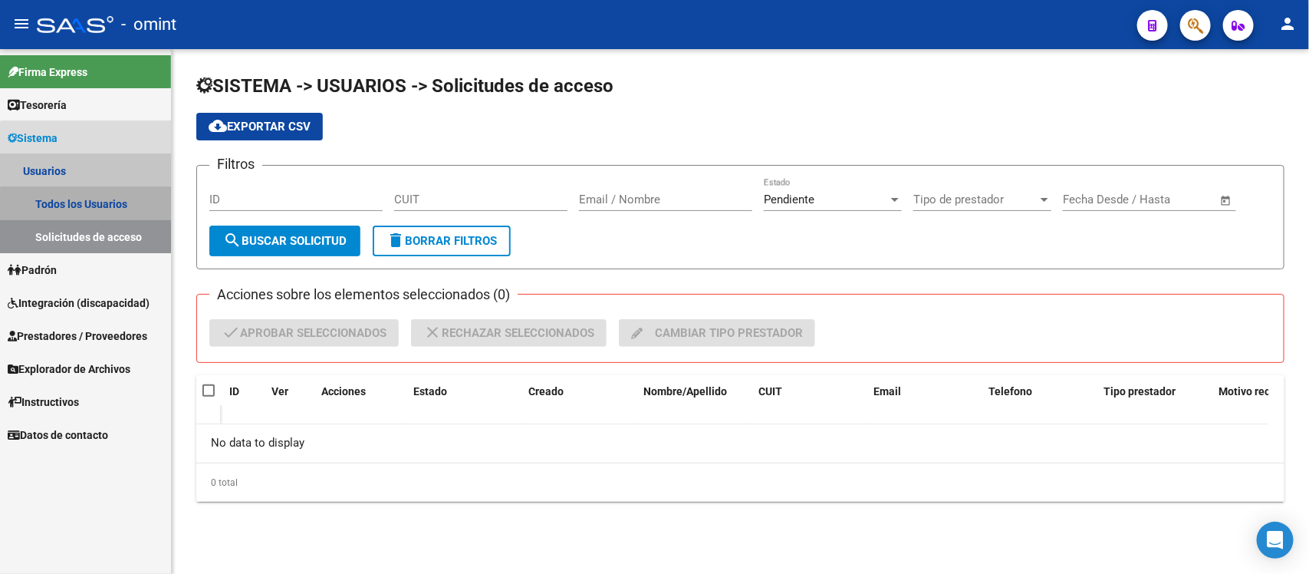
click at [88, 208] on link "Todos los Usuarios" at bounding box center [85, 203] width 171 height 33
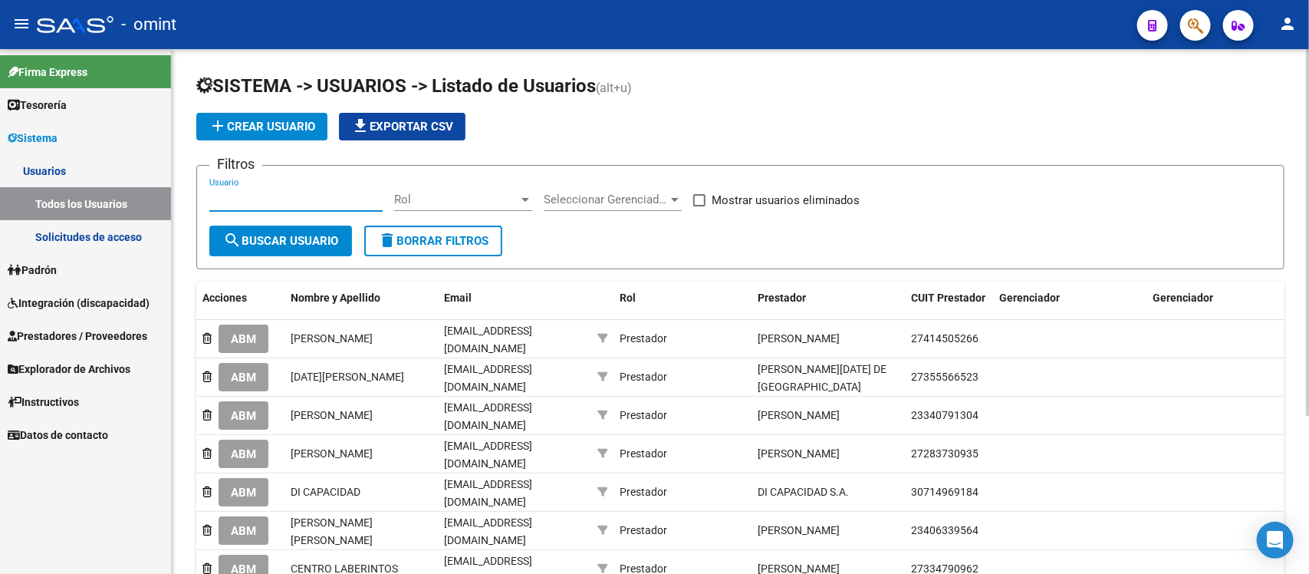
click at [271, 203] on input "Usuario" at bounding box center [295, 199] width 173 height 14
paste input "[PERSON_NAME]"
type input "[PERSON_NAME]"
click at [296, 234] on span "search Buscar Usuario" at bounding box center [280, 241] width 115 height 14
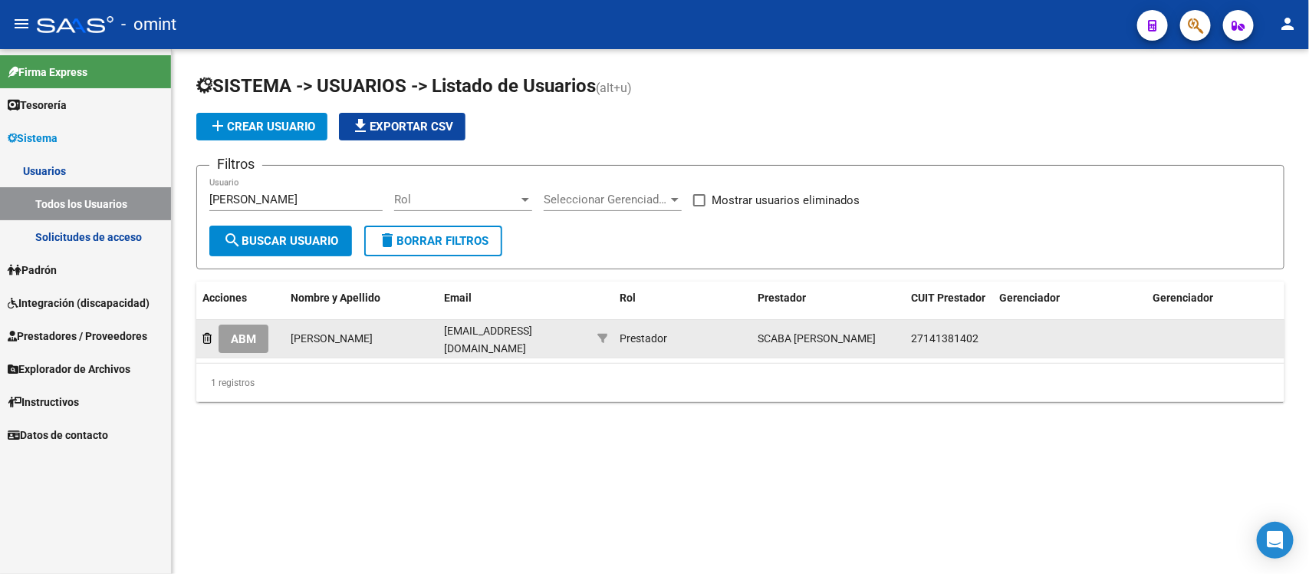
click at [235, 332] on span "ABM" at bounding box center [243, 339] width 25 height 14
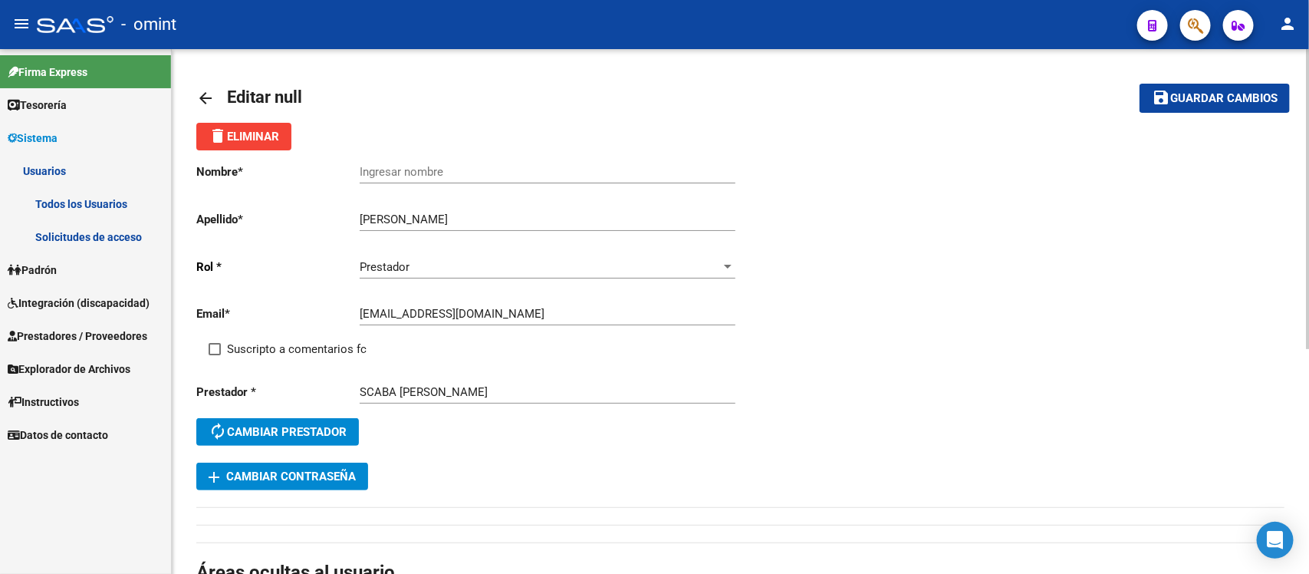
click at [431, 173] on input "Ingresar nombre" at bounding box center [548, 172] width 376 height 14
paste input "[PERSON_NAME]"
type input "[PERSON_NAME]"
click at [332, 351] on span "Suscripto a comentarios fc" at bounding box center [297, 349] width 140 height 18
click at [215, 355] on input "Suscripto a comentarios fc" at bounding box center [214, 355] width 1 height 1
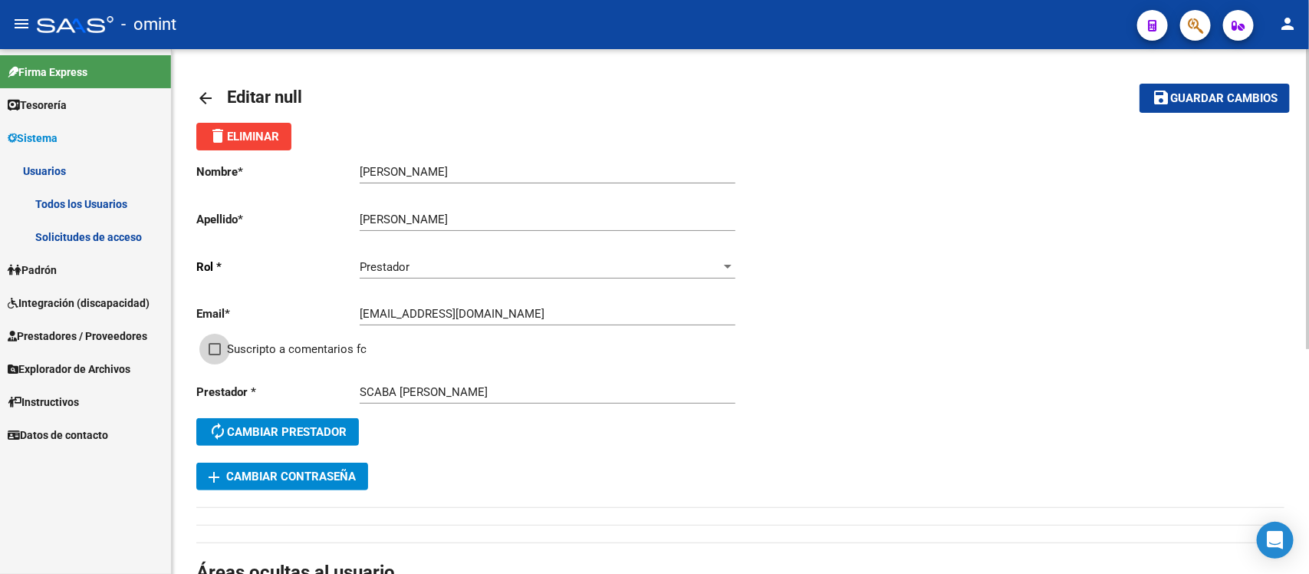
checkbox input "true"
click at [1168, 96] on mat-icon "save" at bounding box center [1161, 97] width 18 height 18
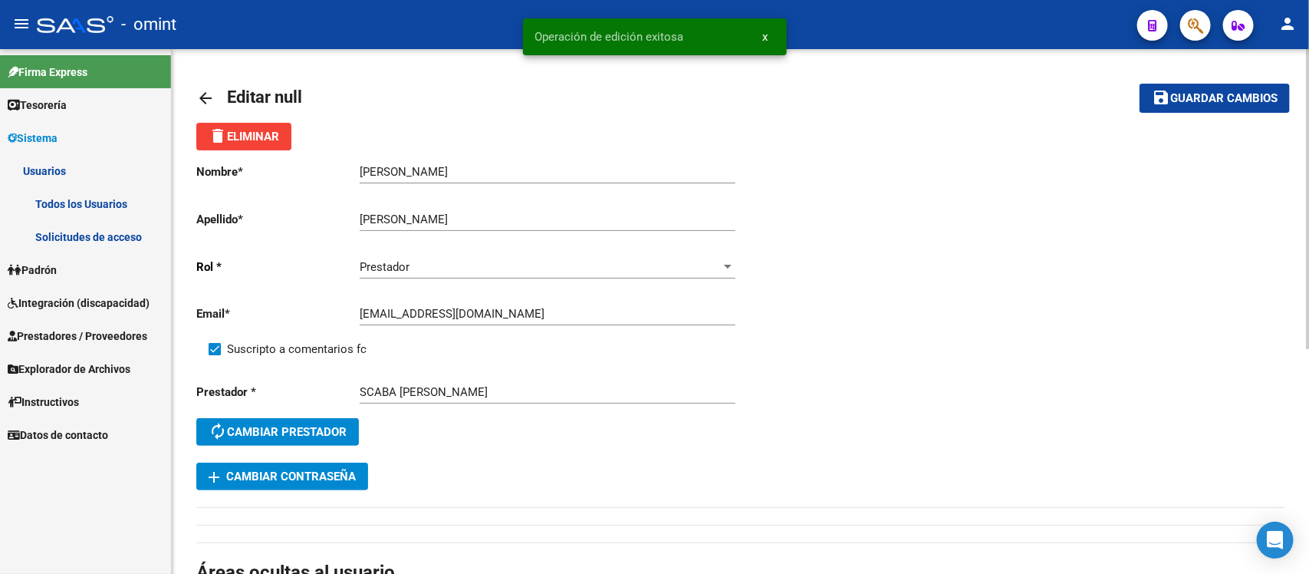
click at [203, 96] on mat-icon "arrow_back" at bounding box center [205, 98] width 18 height 18
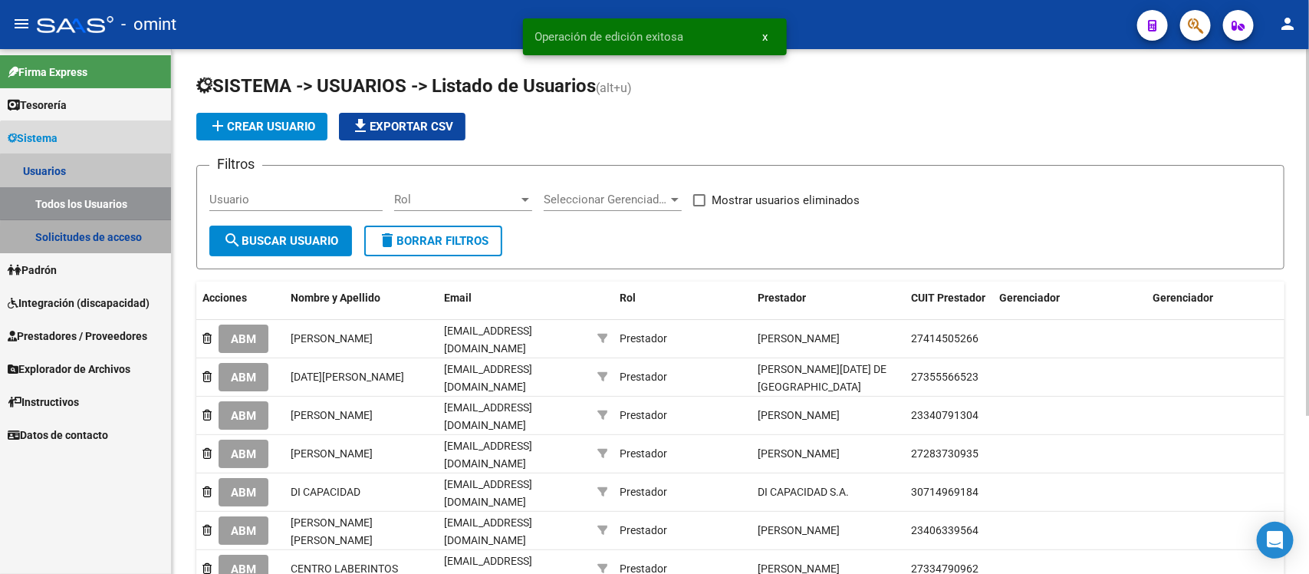
click at [120, 244] on link "Solicitudes de acceso" at bounding box center [85, 236] width 171 height 33
